Goal: Information Seeking & Learning: Learn about a topic

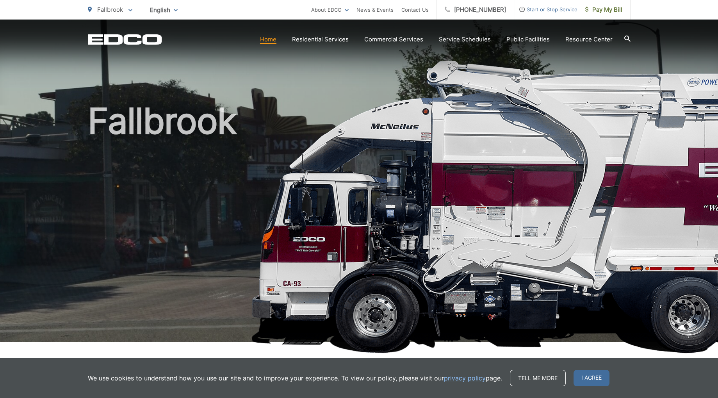
scroll to position [219, 0]
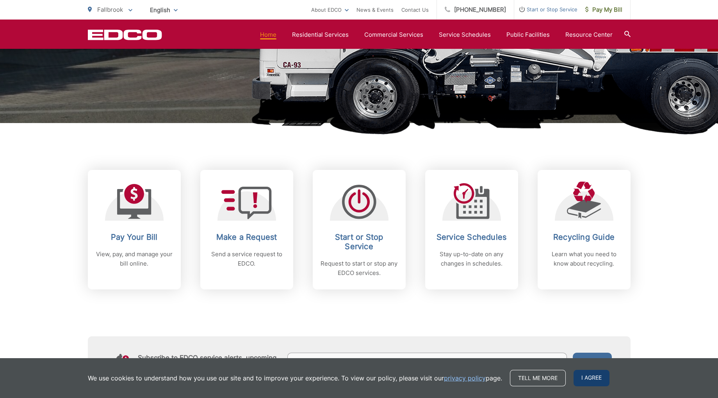
click at [595, 374] on span "I agree" at bounding box center [591, 378] width 36 height 16
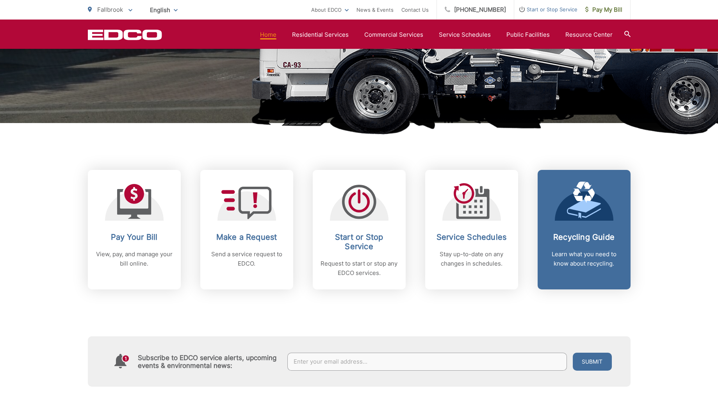
click at [574, 234] on h2 "Recycling Guide" at bounding box center [583, 236] width 77 height 9
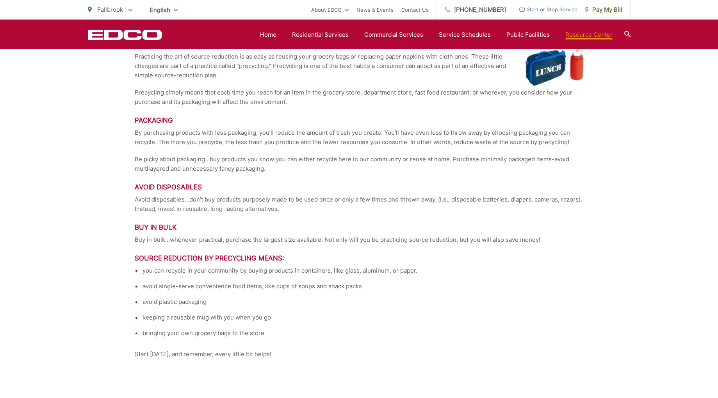
scroll to position [1655, 0]
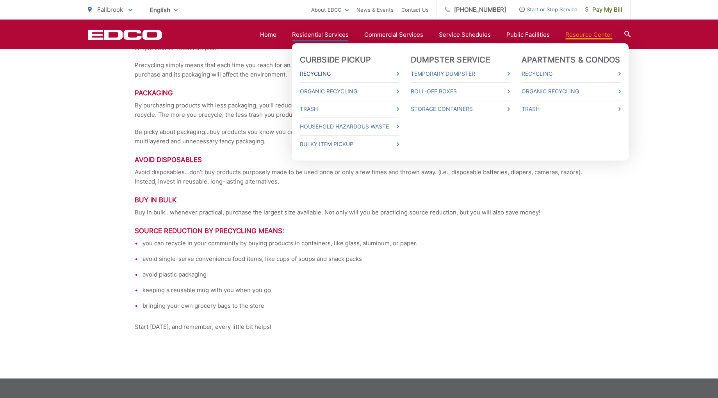
click at [311, 72] on link "Recycling" at bounding box center [349, 73] width 99 height 9
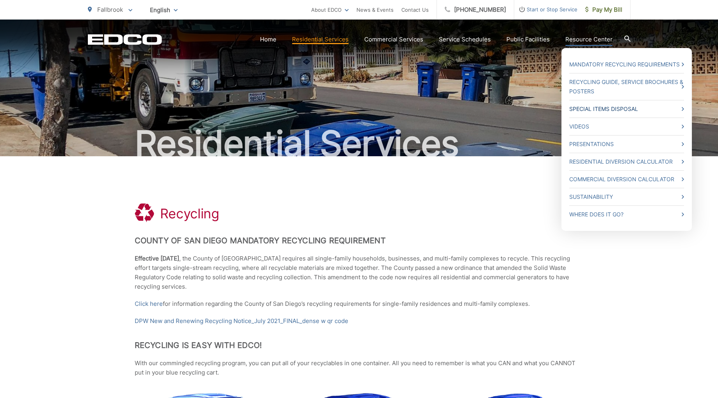
click at [582, 105] on link "Special Items Disposal" at bounding box center [626, 108] width 115 height 9
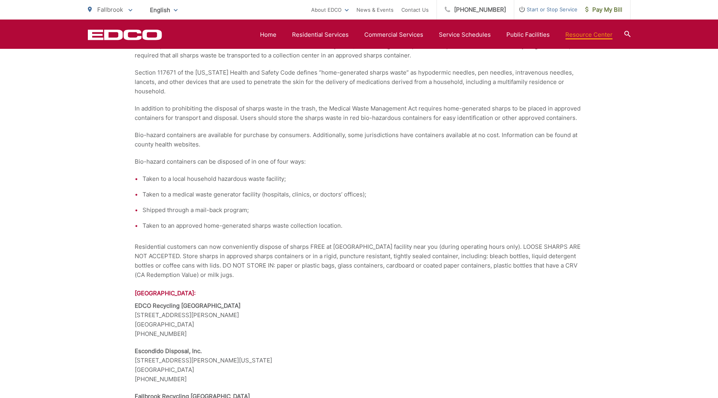
scroll to position [1186, 0]
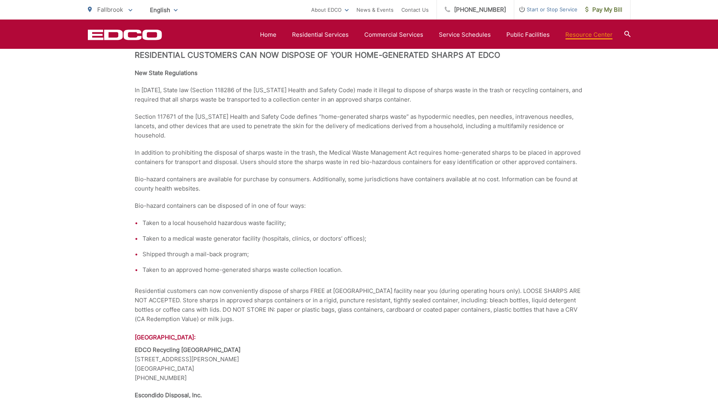
click at [629, 33] on icon at bounding box center [627, 34] width 6 height 6
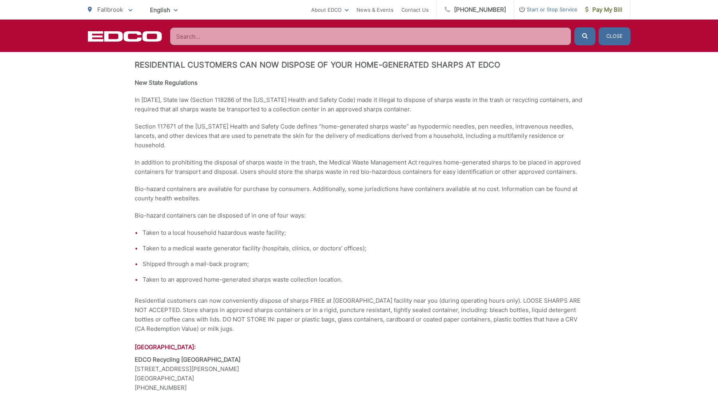
click at [396, 37] on input "Search" at bounding box center [370, 36] width 401 height 18
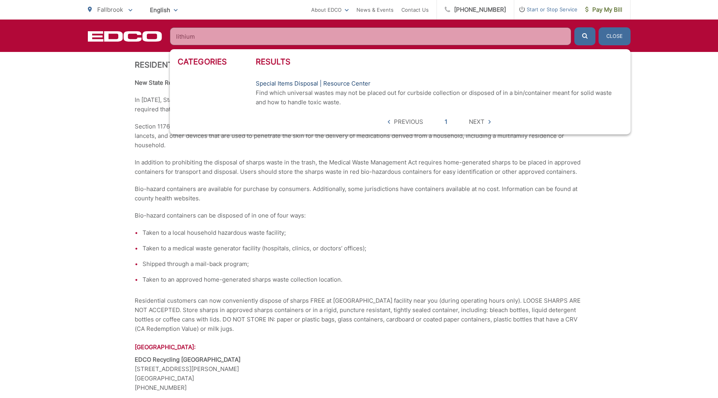
type input "lithium"
click at [333, 81] on link "Special Items Disposal | Resource Center" at bounding box center [313, 83] width 115 height 9
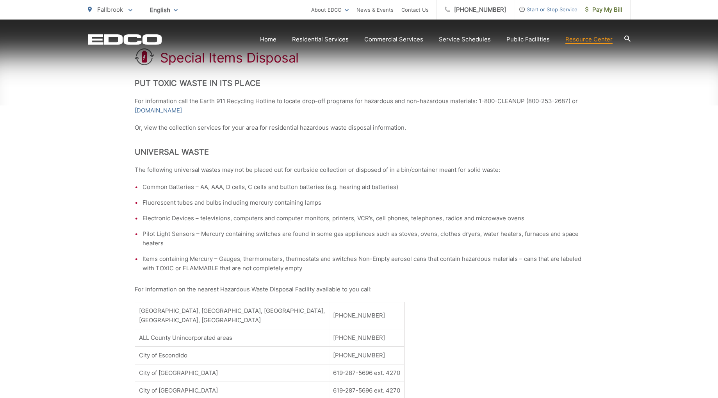
scroll to position [156, 0]
